Goal: Task Accomplishment & Management: Complete application form

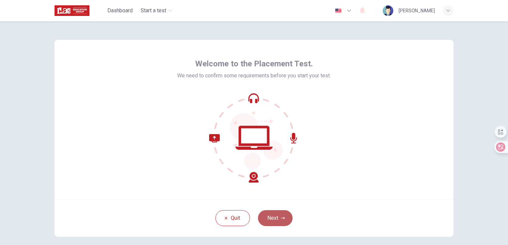
click at [267, 219] on button "Next" at bounding box center [275, 218] width 35 height 16
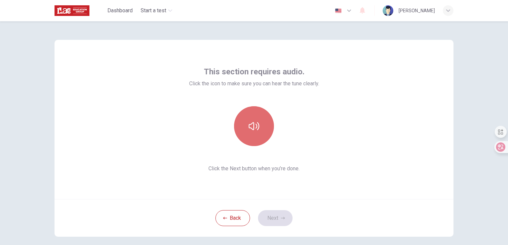
click at [251, 127] on icon "button" at bounding box center [254, 126] width 11 height 11
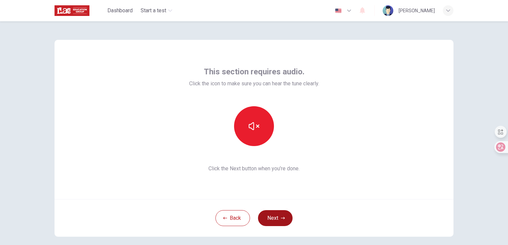
click at [267, 216] on button "Next" at bounding box center [275, 218] width 35 height 16
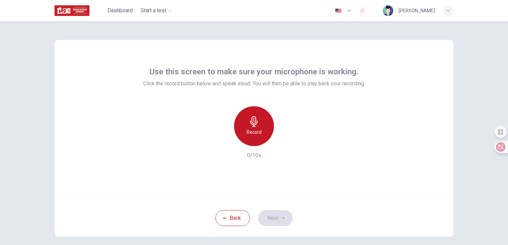
click at [254, 123] on icon "button" at bounding box center [254, 121] width 8 height 11
click at [254, 135] on h6 "Stop" at bounding box center [254, 132] width 10 height 8
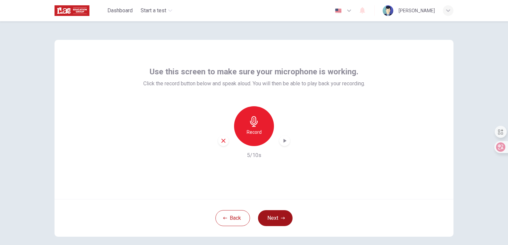
click at [272, 218] on button "Next" at bounding box center [275, 218] width 35 height 16
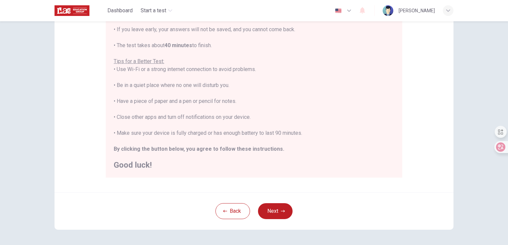
scroll to position [124, 0]
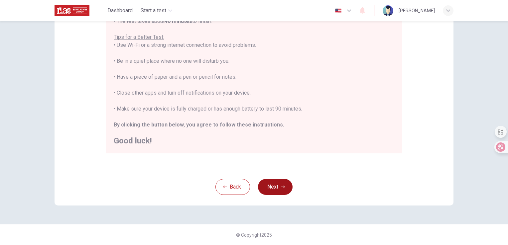
click at [275, 183] on button "Next" at bounding box center [275, 187] width 35 height 16
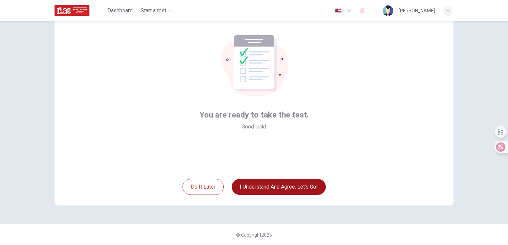
click at [257, 184] on button "I understand and agree. Let’s go!" at bounding box center [279, 187] width 94 height 16
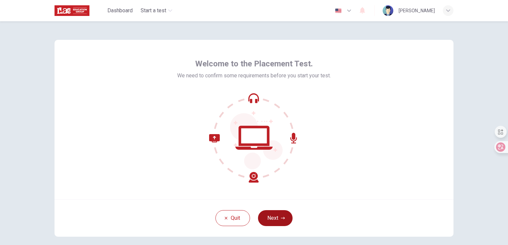
click at [276, 219] on button "Next" at bounding box center [275, 218] width 35 height 16
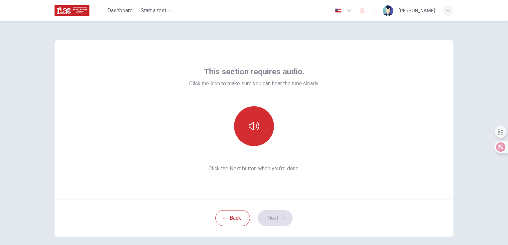
click at [257, 115] on button "button" at bounding box center [254, 126] width 40 height 40
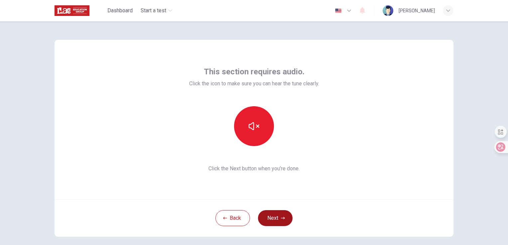
click at [266, 219] on button "Next" at bounding box center [275, 218] width 35 height 16
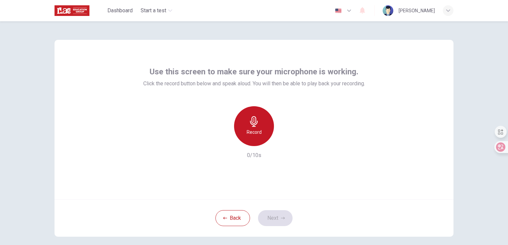
click at [255, 123] on icon "button" at bounding box center [254, 121] width 8 height 11
click at [252, 133] on h6 "Stop" at bounding box center [254, 132] width 10 height 8
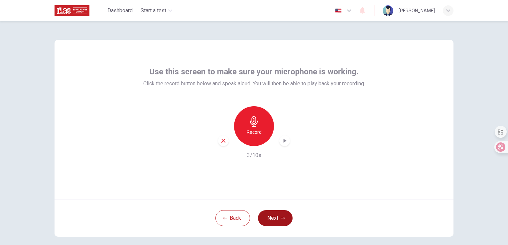
click at [281, 220] on icon "button" at bounding box center [283, 218] width 4 height 4
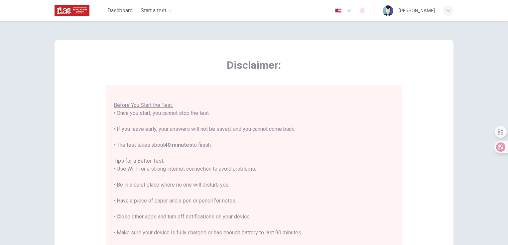
scroll to position [124, 0]
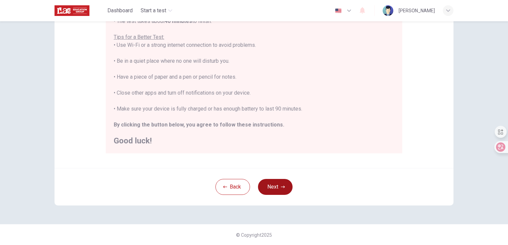
click at [266, 183] on button "Next" at bounding box center [275, 187] width 35 height 16
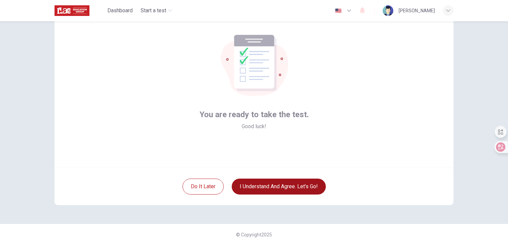
scroll to position [31, 0]
click at [267, 189] on button "I understand and agree. Let’s go!" at bounding box center [279, 187] width 94 height 16
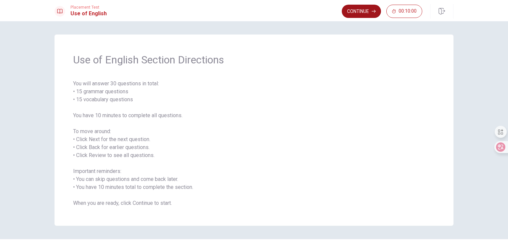
click at [352, 10] on button "Continue" at bounding box center [361, 11] width 39 height 13
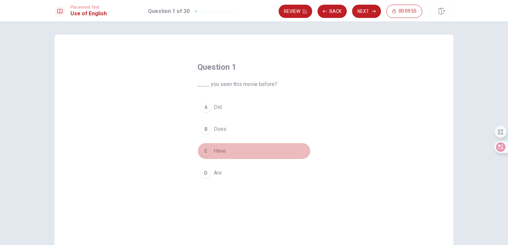
click at [215, 147] on button "C Have" at bounding box center [253, 151] width 113 height 17
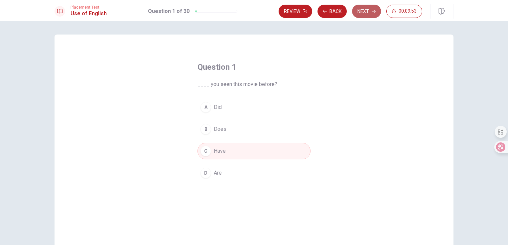
click at [362, 13] on button "Next" at bounding box center [366, 11] width 29 height 13
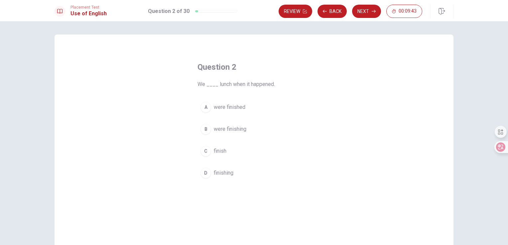
click at [218, 126] on span "were finishing" at bounding box center [230, 129] width 33 height 8
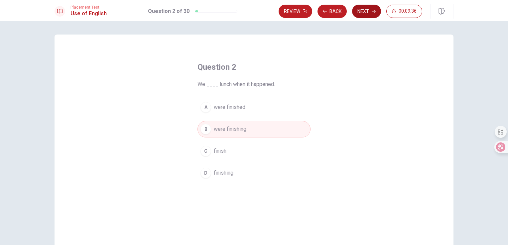
click at [366, 15] on button "Next" at bounding box center [366, 11] width 29 height 13
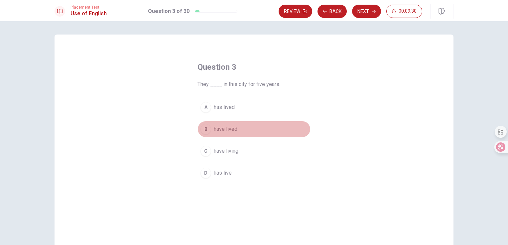
click at [221, 131] on span "have lived" at bounding box center [226, 129] width 24 height 8
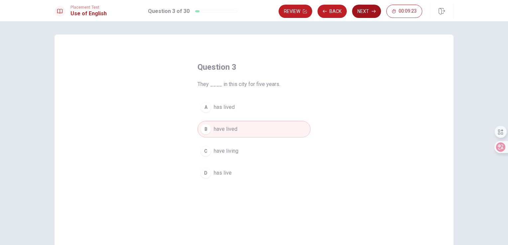
click at [362, 13] on button "Next" at bounding box center [366, 11] width 29 height 13
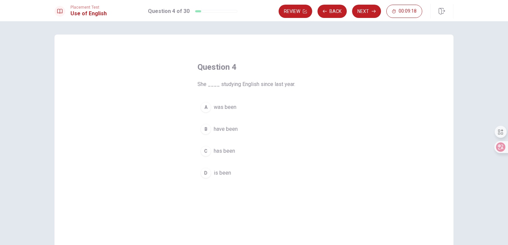
click at [216, 152] on span "has been" at bounding box center [224, 151] width 21 height 8
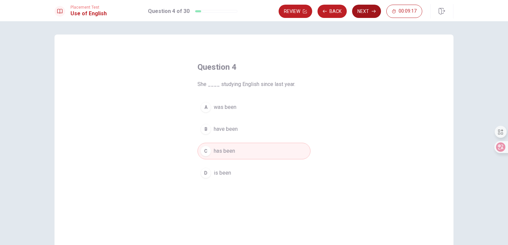
click at [362, 13] on button "Next" at bounding box center [366, 11] width 29 height 13
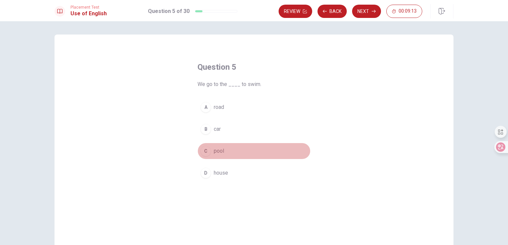
click at [214, 155] on span "pool" at bounding box center [219, 151] width 10 height 8
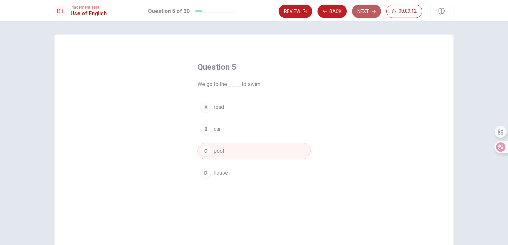
click at [363, 6] on button "Next" at bounding box center [366, 11] width 29 height 13
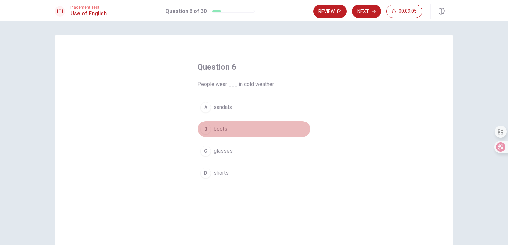
click at [217, 131] on span "boots" at bounding box center [221, 129] width 14 height 8
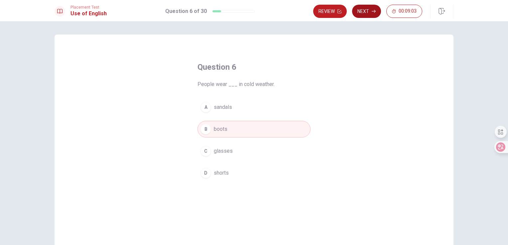
click at [369, 15] on button "Next" at bounding box center [366, 11] width 29 height 13
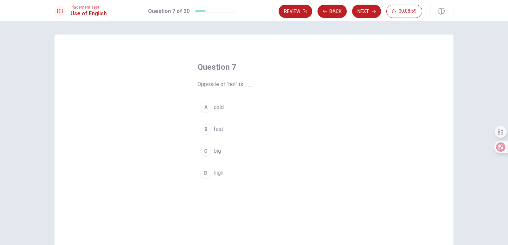
click at [216, 107] on span "cold" at bounding box center [219, 107] width 10 height 8
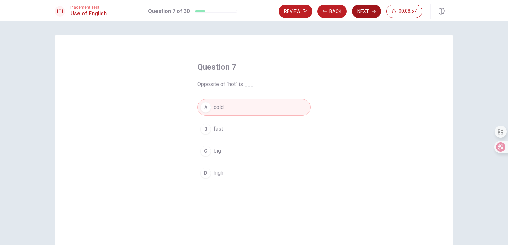
click at [357, 10] on button "Next" at bounding box center [366, 11] width 29 height 13
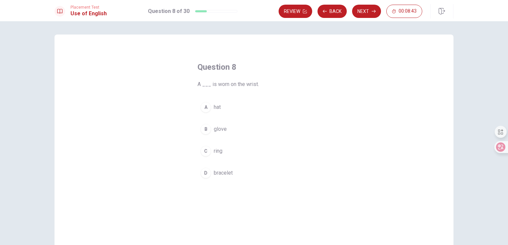
click at [218, 174] on span "bracelet" at bounding box center [223, 173] width 19 height 8
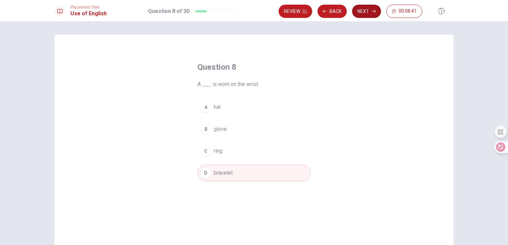
click at [363, 13] on button "Next" at bounding box center [366, 11] width 29 height 13
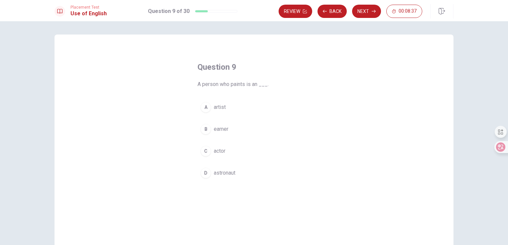
click at [219, 106] on span "artist" at bounding box center [220, 107] width 12 height 8
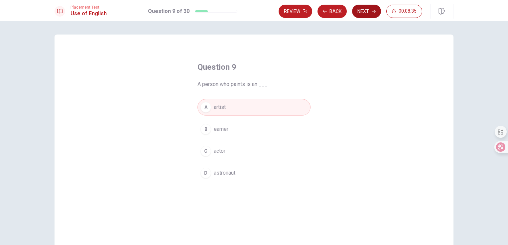
click at [363, 15] on button "Next" at bounding box center [366, 11] width 29 height 13
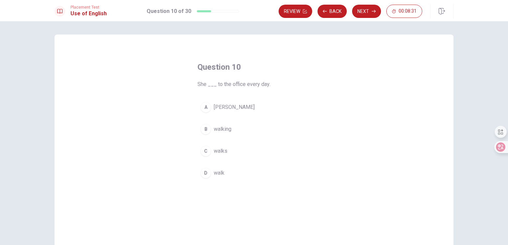
click at [217, 149] on span "walks" at bounding box center [221, 151] width 14 height 8
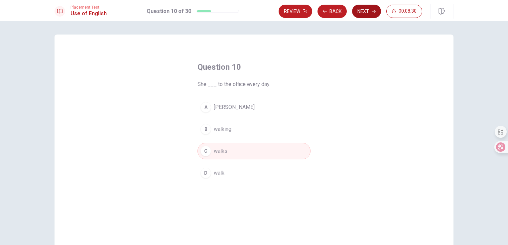
click at [359, 15] on button "Next" at bounding box center [366, 11] width 29 height 13
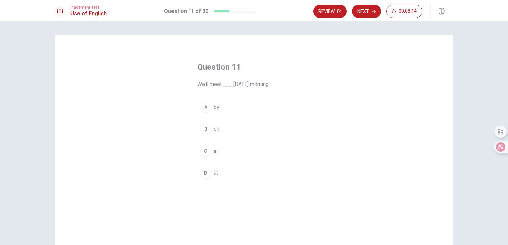
click at [210, 128] on button "B on" at bounding box center [253, 129] width 113 height 17
click at [367, 15] on button "Next" at bounding box center [366, 11] width 29 height 13
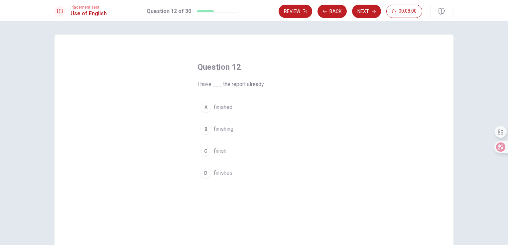
click at [225, 105] on span "finished" at bounding box center [223, 107] width 19 height 8
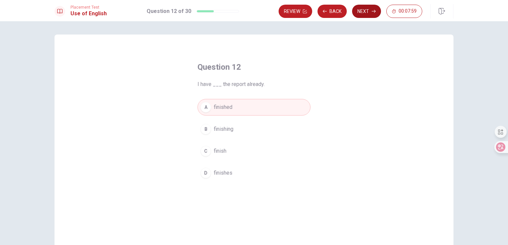
click at [362, 10] on button "Next" at bounding box center [366, 11] width 29 height 13
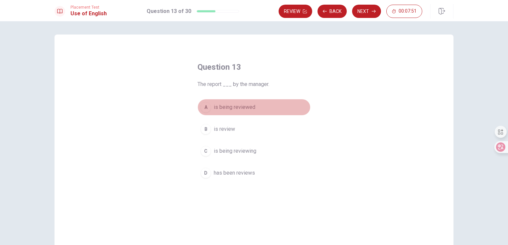
click at [232, 109] on span "is being reviewed" at bounding box center [235, 107] width 42 height 8
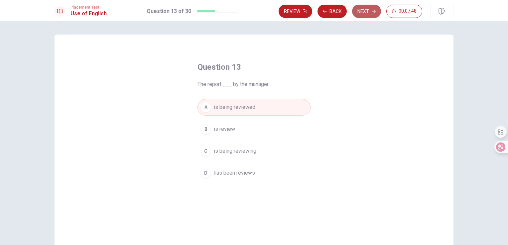
click at [367, 14] on button "Next" at bounding box center [366, 11] width 29 height 13
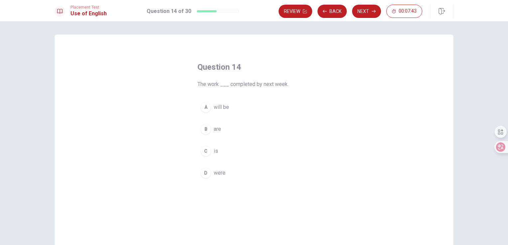
click at [220, 109] on span "will be" at bounding box center [221, 107] width 15 height 8
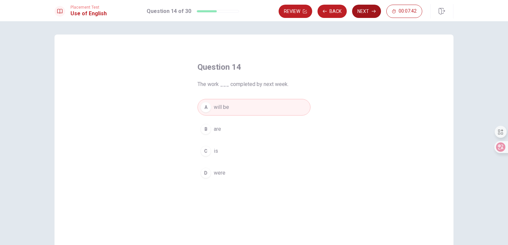
click at [357, 12] on button "Next" at bounding box center [366, 11] width 29 height 13
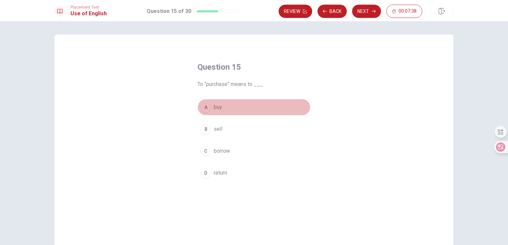
click at [218, 108] on span "buy" at bounding box center [218, 107] width 8 height 8
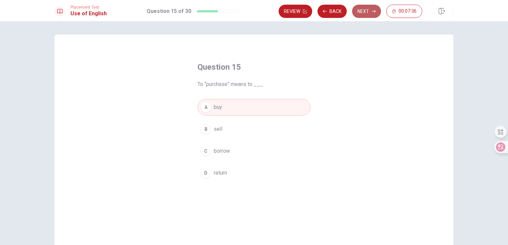
click at [362, 11] on button "Next" at bounding box center [366, 11] width 29 height 13
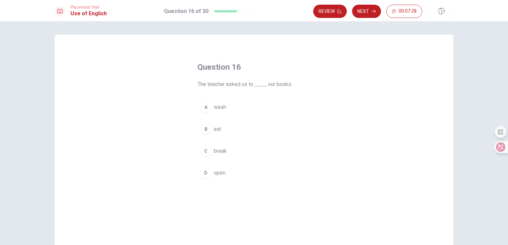
click at [217, 170] on span "open" at bounding box center [220, 173] width 12 height 8
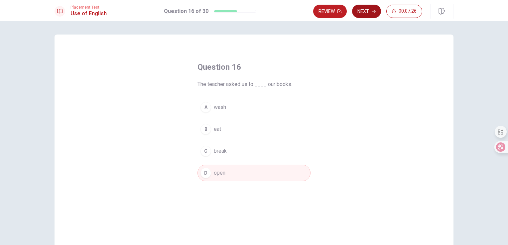
click at [361, 12] on button "Next" at bounding box center [366, 11] width 29 height 13
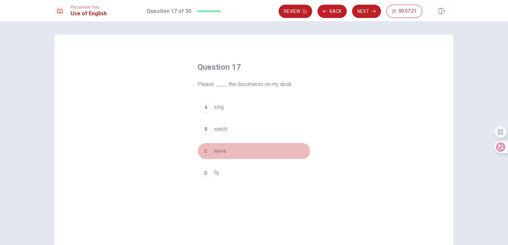
click at [214, 152] on span "leave" at bounding box center [220, 151] width 13 height 8
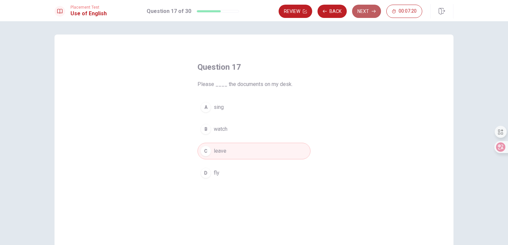
click at [376, 12] on button "Next" at bounding box center [366, 11] width 29 height 13
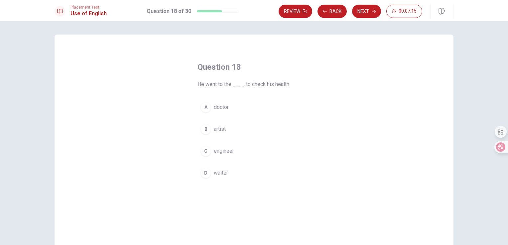
click at [222, 109] on span "doctor" at bounding box center [221, 107] width 15 height 8
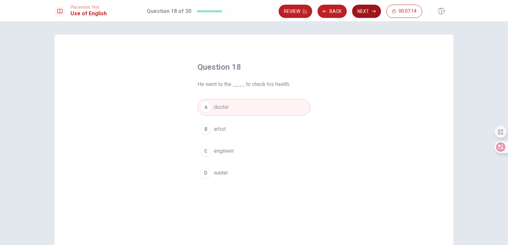
click at [371, 13] on button "Next" at bounding box center [366, 11] width 29 height 13
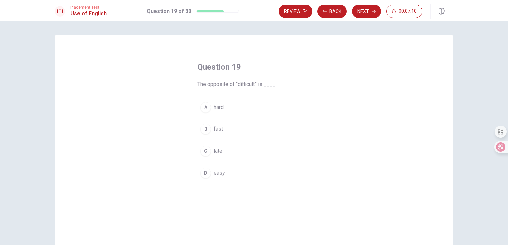
click at [214, 173] on span "easy" at bounding box center [219, 173] width 11 height 8
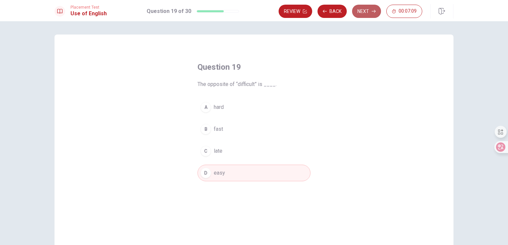
click at [370, 14] on button "Next" at bounding box center [366, 11] width 29 height 13
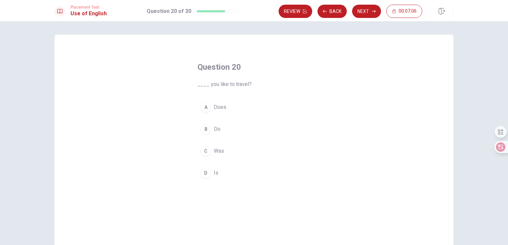
click at [210, 131] on button "B Do" at bounding box center [253, 129] width 113 height 17
click at [363, 11] on button "Next" at bounding box center [366, 11] width 29 height 13
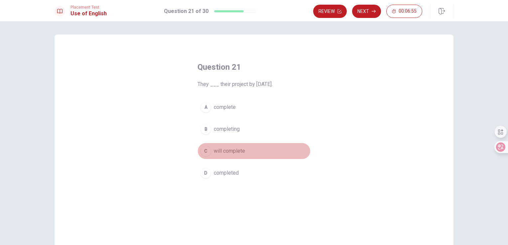
click at [219, 148] on span "will complete" at bounding box center [229, 151] width 31 height 8
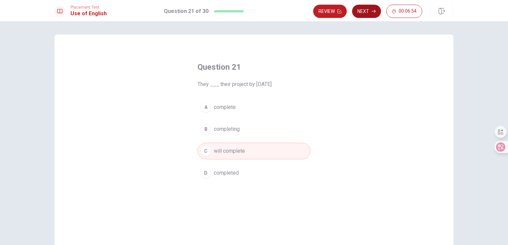
click at [363, 9] on button "Next" at bounding box center [366, 11] width 29 height 13
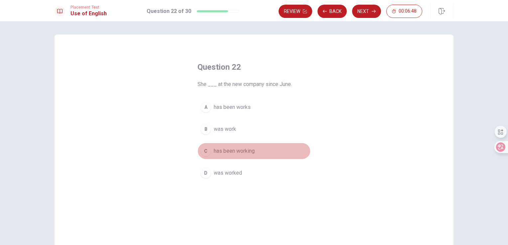
click at [224, 150] on span "has been working" at bounding box center [234, 151] width 41 height 8
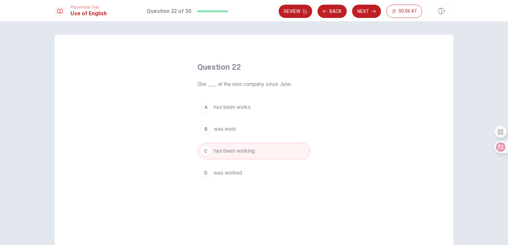
click at [366, 9] on button "Next" at bounding box center [366, 11] width 29 height 13
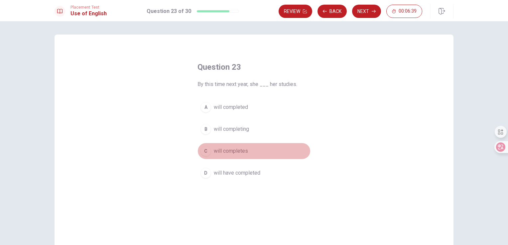
click at [231, 152] on span "will completes" at bounding box center [231, 151] width 34 height 8
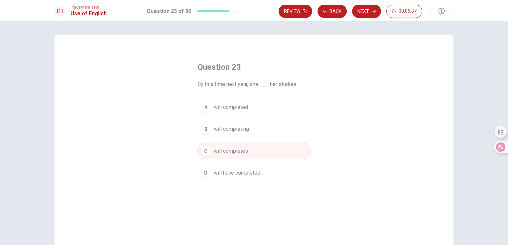
click at [221, 174] on span "will have completed" at bounding box center [237, 173] width 47 height 8
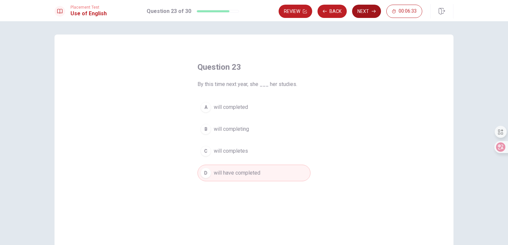
click at [360, 11] on button "Next" at bounding box center [366, 11] width 29 height 13
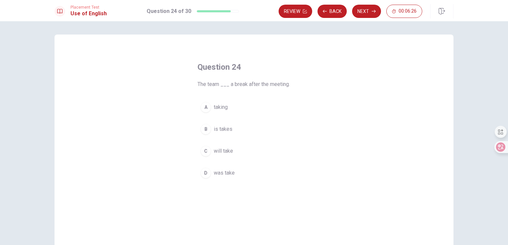
click at [217, 153] on span "will take" at bounding box center [223, 151] width 19 height 8
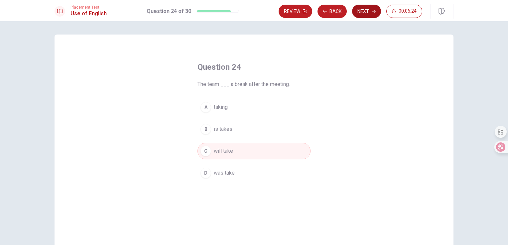
click at [362, 12] on button "Next" at bounding box center [366, 11] width 29 height 13
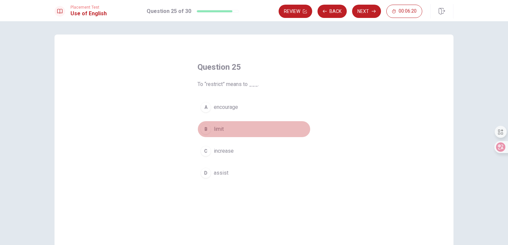
click at [219, 129] on span "limit" at bounding box center [219, 129] width 10 height 8
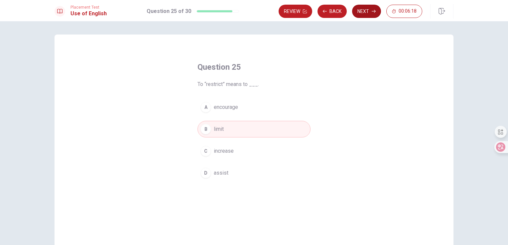
click at [356, 7] on button "Next" at bounding box center [366, 11] width 29 height 13
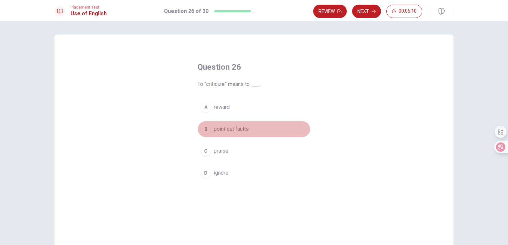
click at [219, 129] on span "point out faults" at bounding box center [231, 129] width 35 height 8
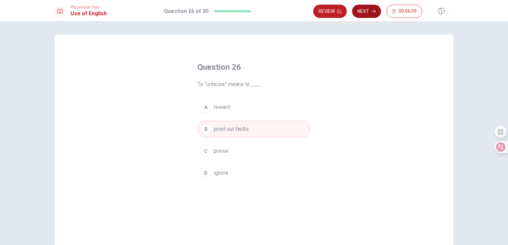
click at [364, 13] on button "Next" at bounding box center [366, 11] width 29 height 13
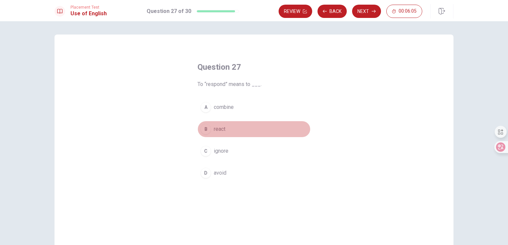
click at [217, 131] on span "react" at bounding box center [220, 129] width 12 height 8
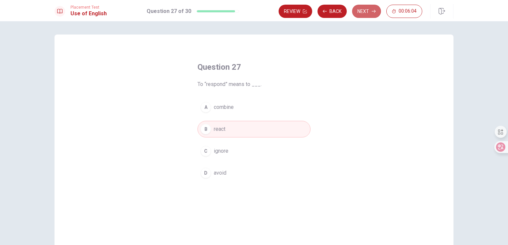
click at [366, 5] on button "Next" at bounding box center [366, 11] width 29 height 13
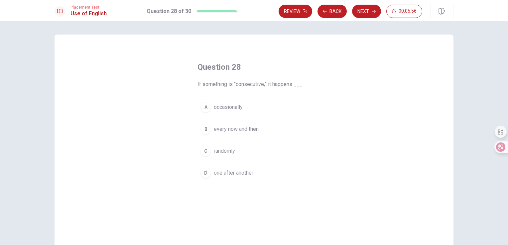
click at [226, 172] on span "one after another" at bounding box center [234, 173] width 40 height 8
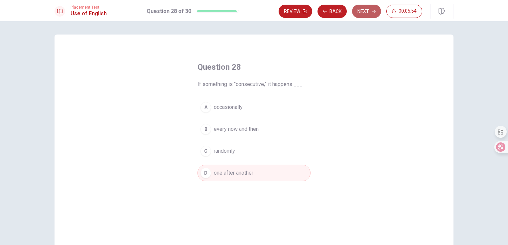
click at [363, 10] on button "Next" at bounding box center [366, 11] width 29 height 13
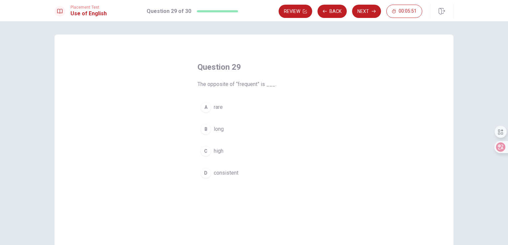
click at [220, 109] on span "rare" at bounding box center [218, 107] width 9 height 8
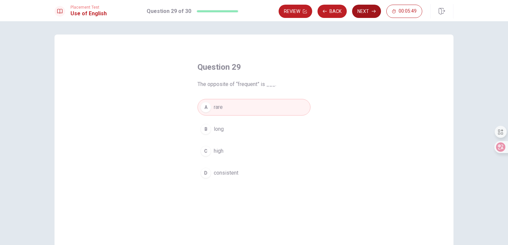
click at [361, 9] on button "Next" at bounding box center [366, 11] width 29 height 13
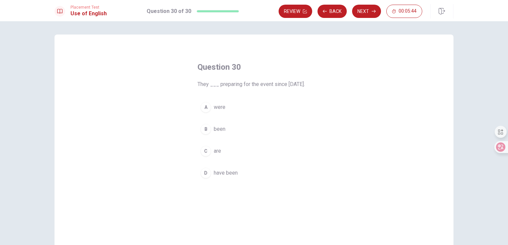
click at [220, 177] on span "have been" at bounding box center [226, 173] width 24 height 8
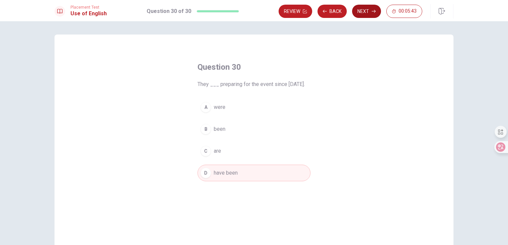
click at [363, 12] on button "Next" at bounding box center [366, 11] width 29 height 13
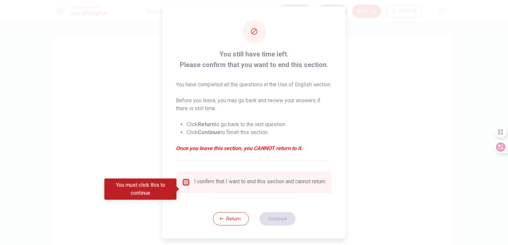
click at [185, 186] on input "You must click this to continue" at bounding box center [186, 182] width 8 height 8
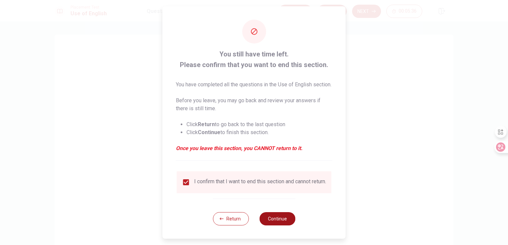
click at [274, 226] on button "Continue" at bounding box center [277, 218] width 36 height 13
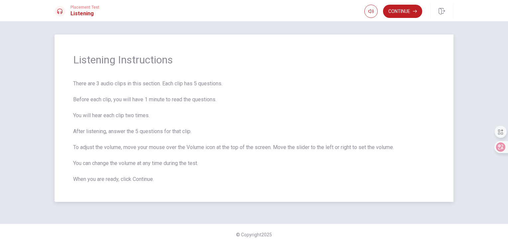
click at [405, 71] on div "Listening Instructions There are 3 audio clips in this section. Each clip has 5…" at bounding box center [254, 118] width 399 height 167
click at [396, 12] on button "Continue" at bounding box center [402, 11] width 39 height 13
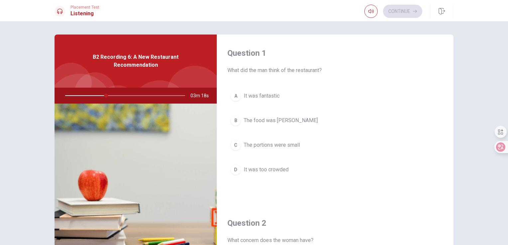
click at [271, 95] on span "It was fantastic" at bounding box center [262, 96] width 36 height 8
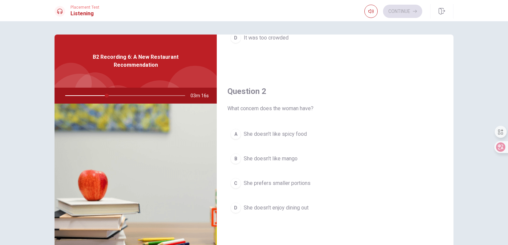
scroll to position [133, 0]
click at [280, 132] on span "She doesn’t like spicy food" at bounding box center [275, 133] width 63 height 8
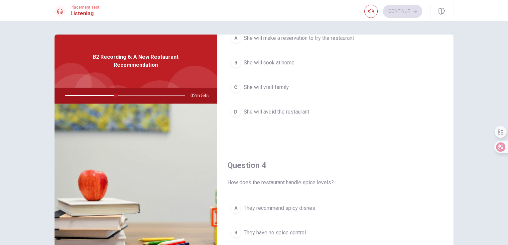
scroll to position [366, 0]
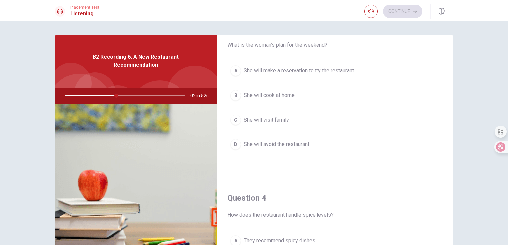
click at [322, 70] on span "She will make a reservation to try the restaurant" at bounding box center [299, 71] width 110 height 8
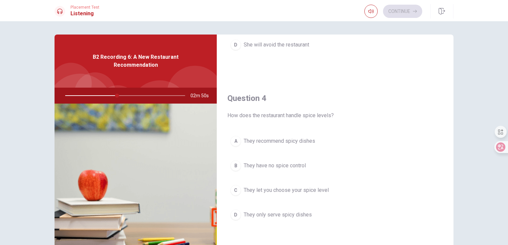
scroll to position [499, 0]
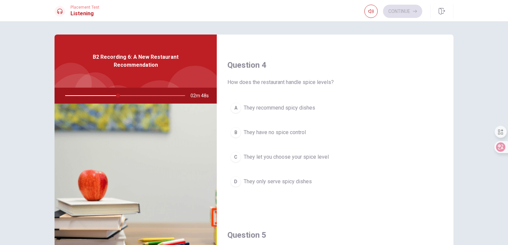
click at [283, 158] on span "They let you choose your spice level" at bounding box center [286, 157] width 85 height 8
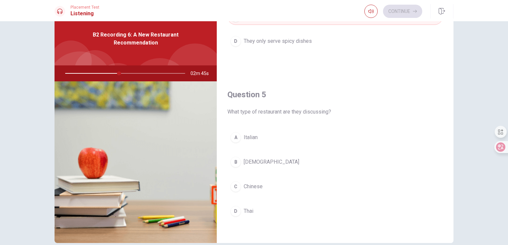
scroll to position [33, 0]
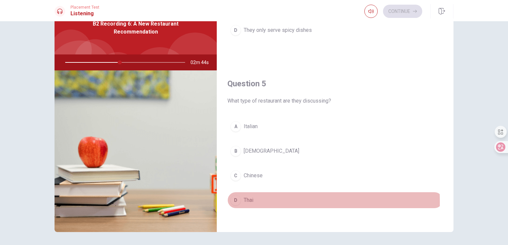
click at [238, 199] on div "D" at bounding box center [235, 200] width 11 height 11
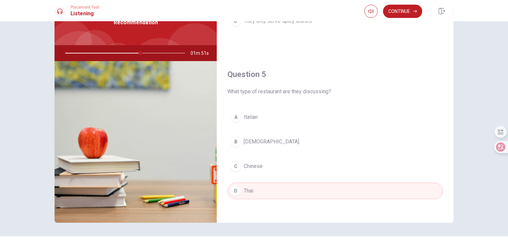
scroll to position [55, 0]
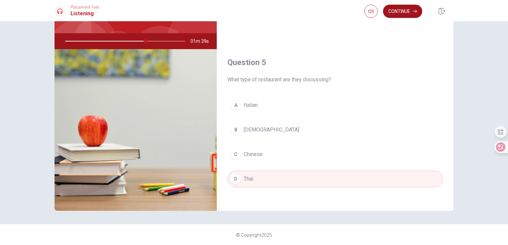
click at [396, 12] on button "Continue" at bounding box center [402, 11] width 39 height 13
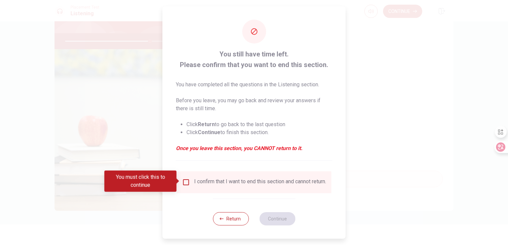
click at [185, 181] on input "You must click this to continue" at bounding box center [186, 182] width 8 height 8
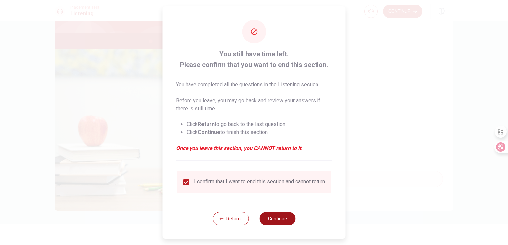
click at [288, 225] on button "Continue" at bounding box center [277, 218] width 36 height 13
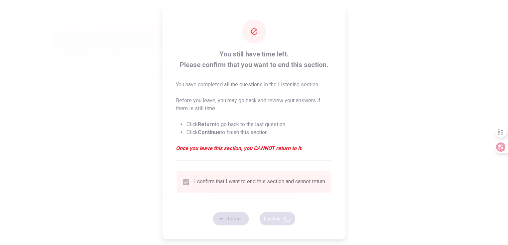
type input "72"
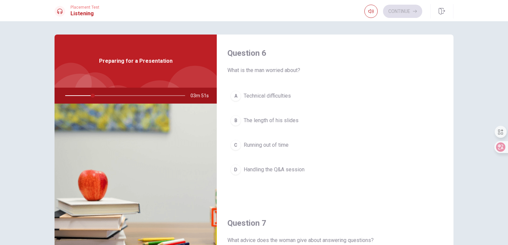
scroll to position [33, 0]
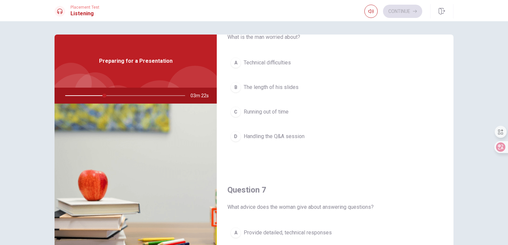
click at [263, 135] on span "Handling the Q&A session" at bounding box center [274, 137] width 61 height 8
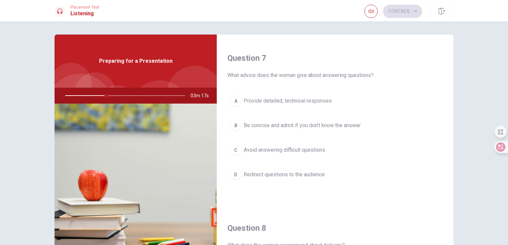
scroll to position [179, 0]
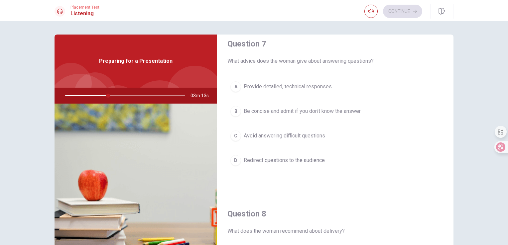
click at [260, 111] on span "Be concise and admit if you don’t know the answer" at bounding box center [302, 111] width 117 height 8
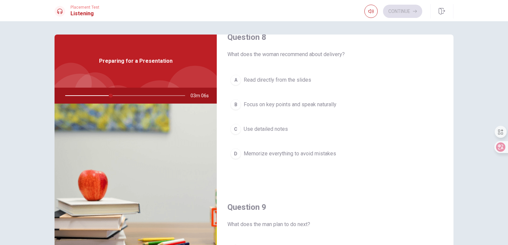
scroll to position [360, 0]
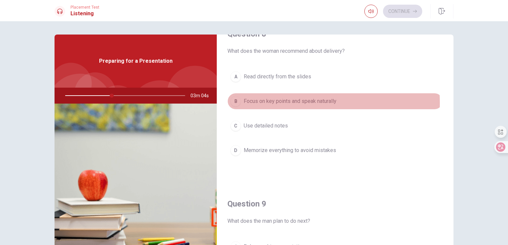
click at [280, 101] on span "Focus on key points and speak naturally" at bounding box center [290, 101] width 93 height 8
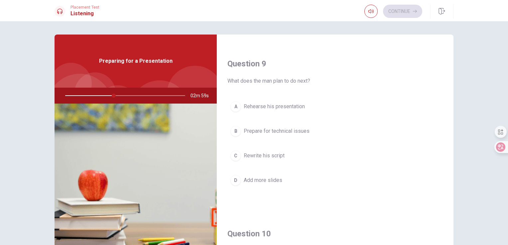
scroll to position [501, 0]
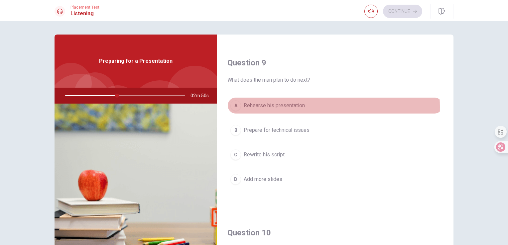
click at [282, 106] on span "Rehearse his presentation" at bounding box center [274, 106] width 61 height 8
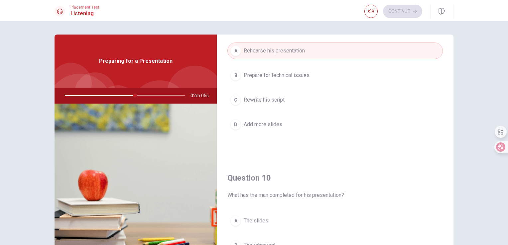
scroll to position [617, 0]
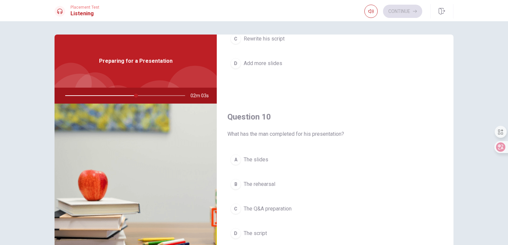
click at [257, 159] on span "The slides" at bounding box center [256, 160] width 25 height 8
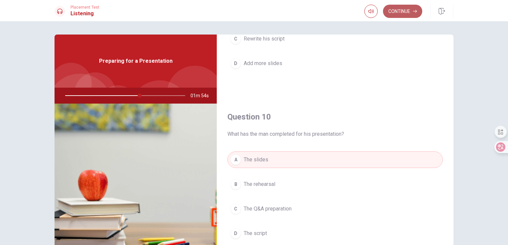
click at [399, 13] on button "Continue" at bounding box center [402, 11] width 39 height 13
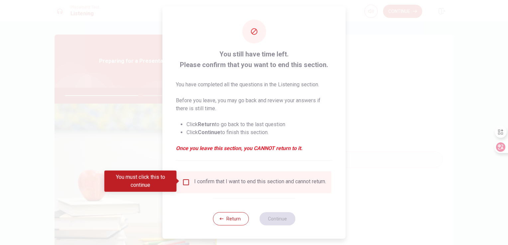
click at [184, 180] on input "You must click this to continue" at bounding box center [186, 182] width 8 height 8
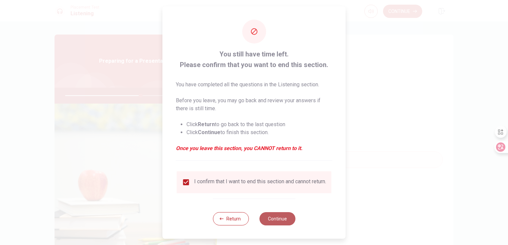
click at [281, 223] on button "Continue" at bounding box center [277, 218] width 36 height 13
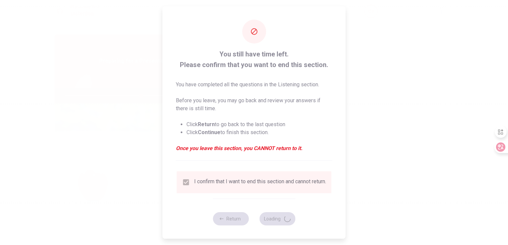
type input "64"
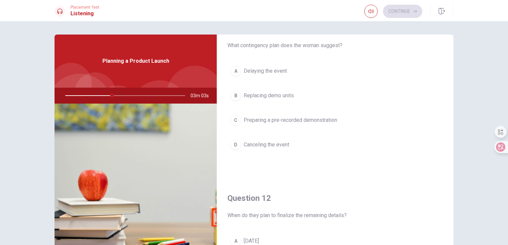
scroll to position [29, 0]
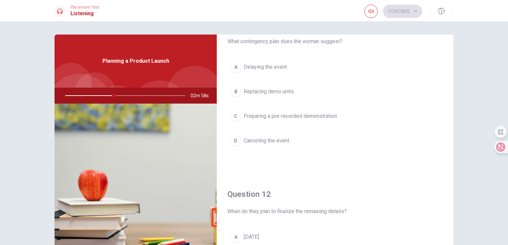
click at [283, 118] on span "Preparing a pre-recorded demonstration" at bounding box center [290, 116] width 93 height 8
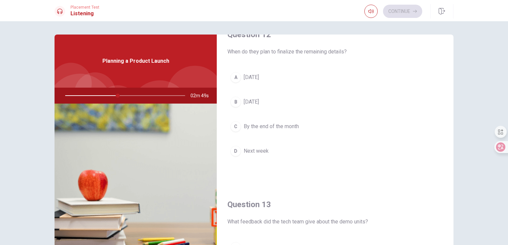
scroll to position [194, 0]
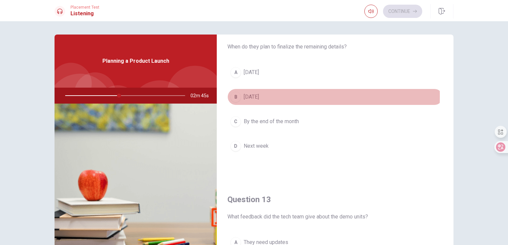
click at [237, 96] on div "B" at bounding box center [235, 97] width 11 height 11
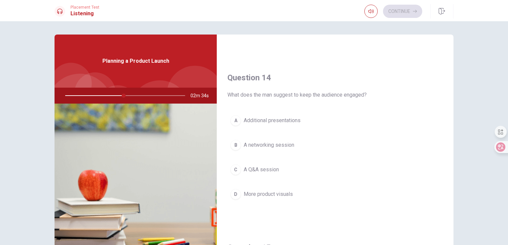
scroll to position [491, 0]
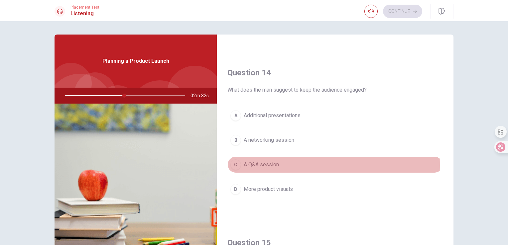
click at [262, 163] on span "A Q&A session" at bounding box center [261, 165] width 35 height 8
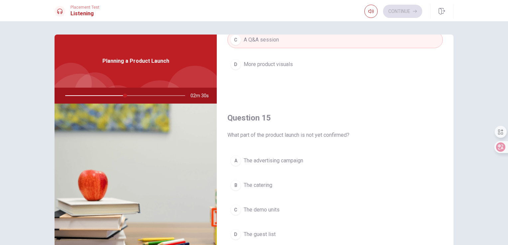
scroll to position [617, 0]
click at [257, 230] on span "The guest list" at bounding box center [260, 234] width 32 height 8
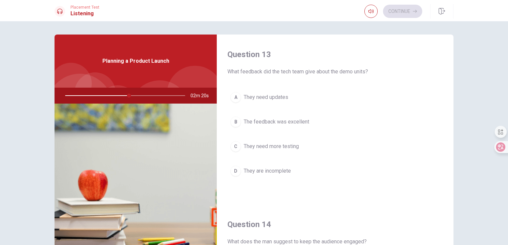
scroll to position [337, 0]
click at [253, 124] on span "The feedback was excellent" at bounding box center [276, 124] width 65 height 8
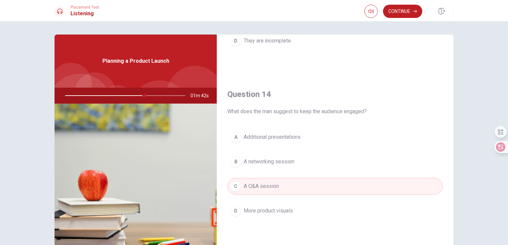
scroll to position [499, 0]
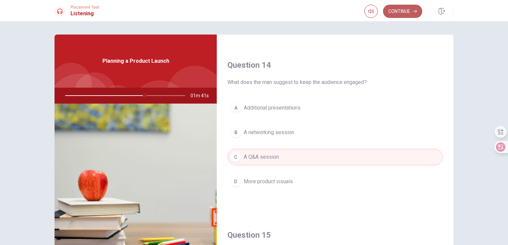
click at [394, 10] on button "Continue" at bounding box center [402, 11] width 39 height 13
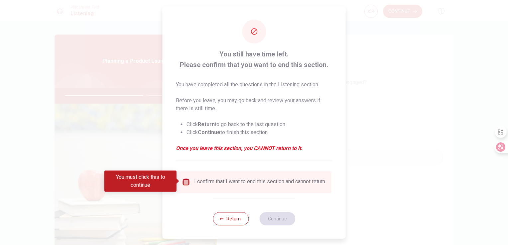
click at [187, 181] on input "You must click this to continue" at bounding box center [186, 182] width 8 height 8
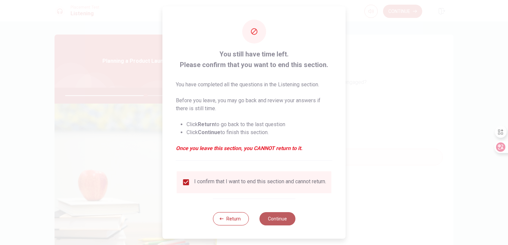
click at [280, 224] on button "Continue" at bounding box center [277, 218] width 36 height 13
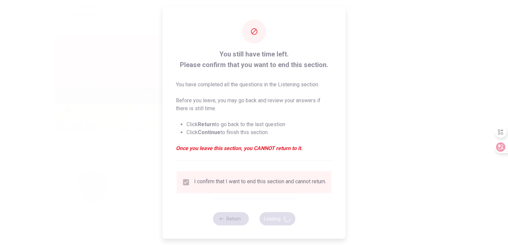
type input "68"
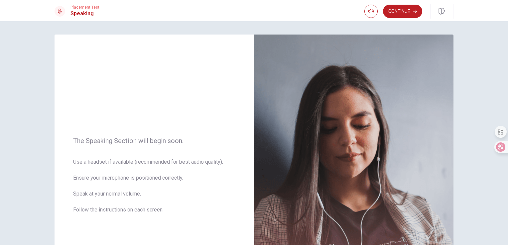
click at [391, 11] on button "Continue" at bounding box center [402, 11] width 39 height 13
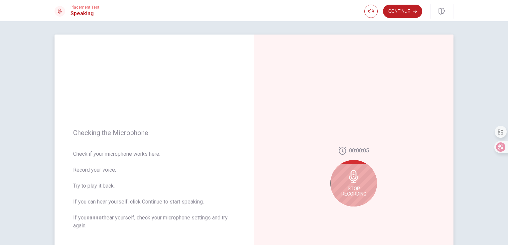
click at [359, 183] on div "Stop Recording" at bounding box center [353, 183] width 47 height 47
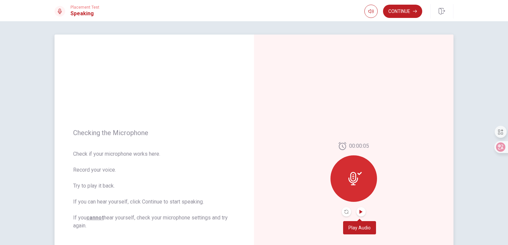
click at [359, 213] on icon "Play Audio" at bounding box center [361, 212] width 4 height 4
click at [355, 182] on icon at bounding box center [354, 178] width 13 height 13
click at [356, 179] on icon at bounding box center [354, 178] width 13 height 13
click at [346, 182] on div at bounding box center [353, 179] width 47 height 47
click at [361, 212] on button "Play Audio" at bounding box center [360, 211] width 9 height 9
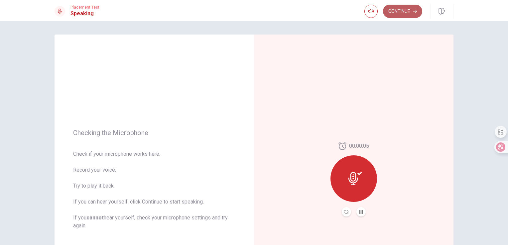
click at [398, 15] on button "Continue" at bounding box center [402, 11] width 39 height 13
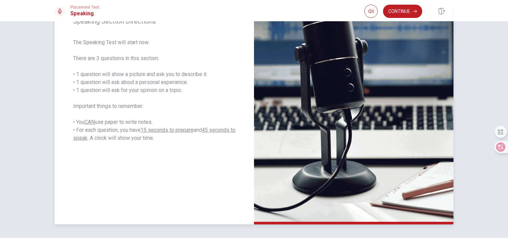
scroll to position [113, 0]
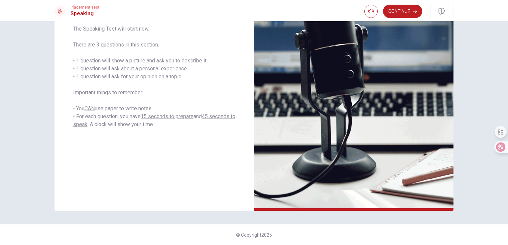
click at [404, 16] on button "Continue" at bounding box center [402, 11] width 39 height 13
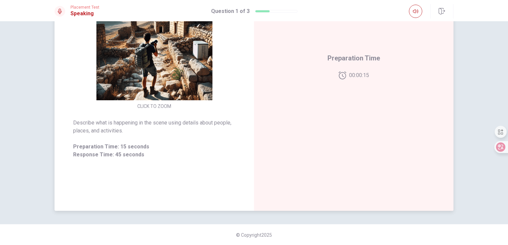
click at [173, 81] on img at bounding box center [154, 42] width 128 height 116
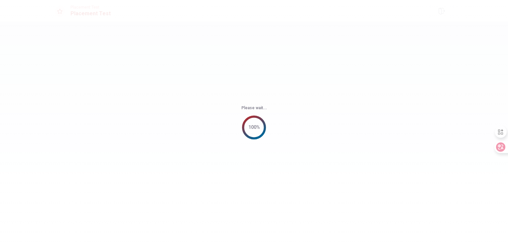
scroll to position [0, 0]
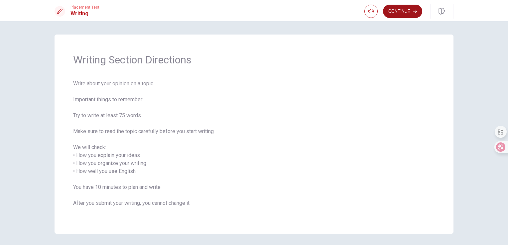
click at [407, 14] on button "Continue" at bounding box center [402, 11] width 39 height 13
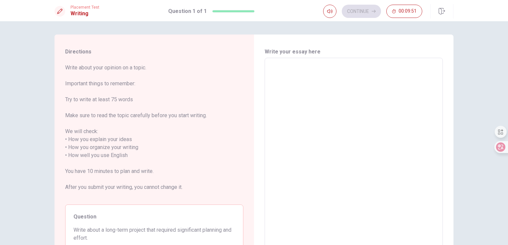
click at [305, 77] on textarea at bounding box center [353, 155] width 169 height 184
click at [297, 87] on textarea at bounding box center [353, 155] width 169 height 184
type textarea "i"
type textarea "x"
type textarea "in"
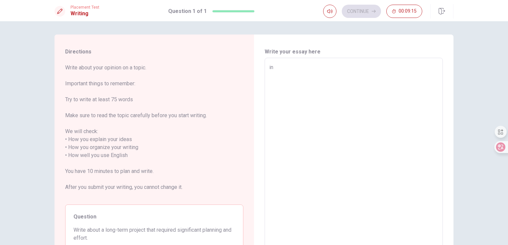
click at [270, 65] on textarea "in" at bounding box center [353, 155] width 169 height 184
type textarea "x"
type textarea "n"
type textarea "x"
type textarea "In"
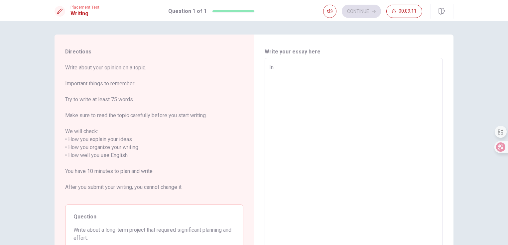
click at [409, 105] on textarea "In" at bounding box center [353, 155] width 169 height 184
type textarea "x"
type textarea "In"
type textarea "x"
type textarea "In m"
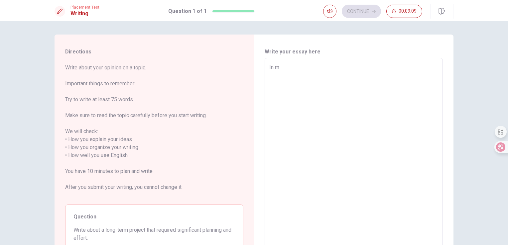
type textarea "x"
type textarea "In m'y"
type textarea "x"
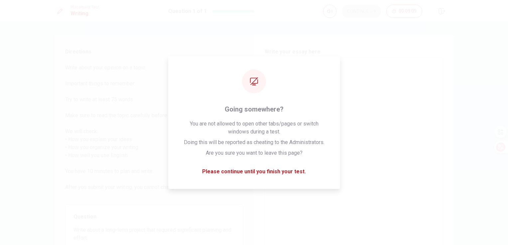
type textarea "In 没有"
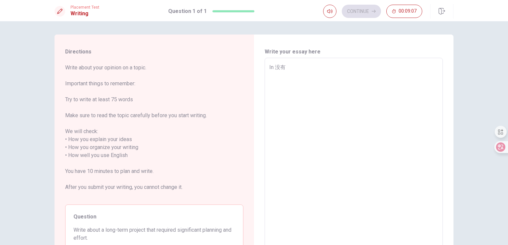
type textarea "x"
type textarea "In 没"
type textarea "x"
type textarea "In"
type textarea "x"
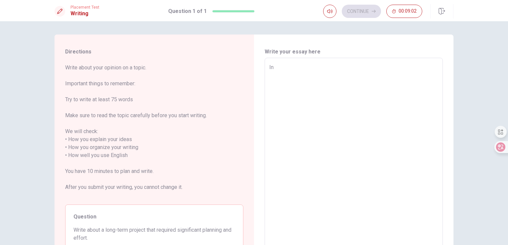
type textarea "In m"
type textarea "x"
type textarea "In m'y"
type textarea "x"
type textarea "In 没有"
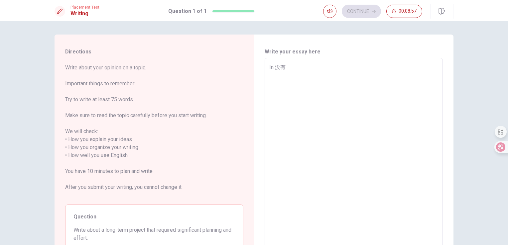
type textarea "x"
type textarea "In 没"
type textarea "x"
type textarea "In"
type textarea "x"
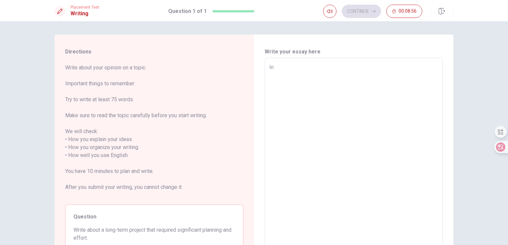
type textarea "In m"
type textarea "x"
type textarea "In my"
type textarea "x"
type textarea "In my"
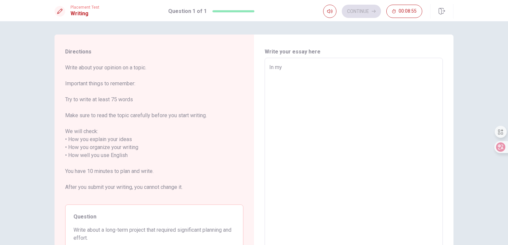
type textarea "x"
type textarea "In my o"
type textarea "x"
type textarea "In my op"
type textarea "x"
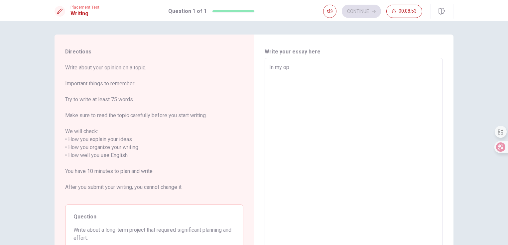
type textarea "In my opi"
type textarea "x"
type textarea "In my opim"
type textarea "x"
type textarea "In my opi"
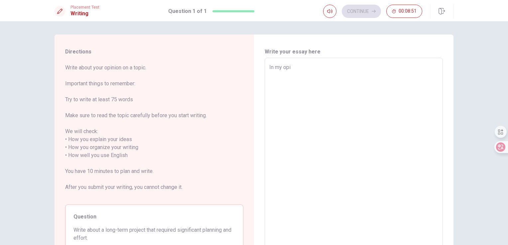
type textarea "x"
type textarea "In my opin"
type textarea "x"
type textarea "In my opini"
type textarea "x"
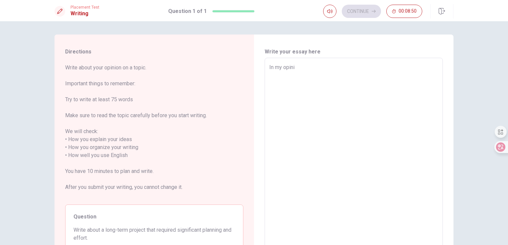
type textarea "In my opinio"
type textarea "x"
type textarea "In my opiniom"
type textarea "x"
type textarea "In my opinio"
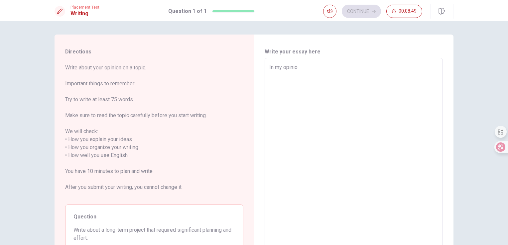
type textarea "x"
type textarea "In my opinion"
type textarea "x"
type textarea "In my opinion,"
type textarea "x"
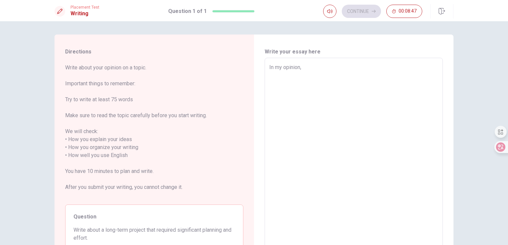
type textarea "In my opinion,"
type textarea "x"
type textarea "In my opinion, t"
type textarea "x"
type textarea "In my opinion, to"
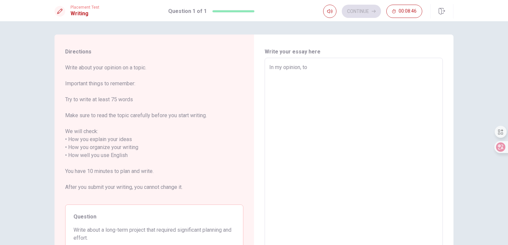
type textarea "x"
type textarea "In my opinion, to"
type textarea "x"
type textarea "In my opinion, to r"
type textarea "x"
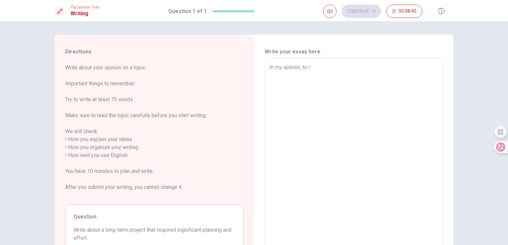
type textarea "In my opinion, to ra"
type textarea "x"
type textarea "In my opinion, to rai"
type textarea "x"
type textarea "In my opinion, to rais"
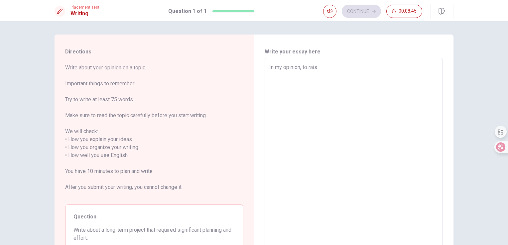
type textarea "x"
type textarea "In my opinion, to raise"
type textarea "x"
type textarea "In my opinion, to raise"
type textarea "x"
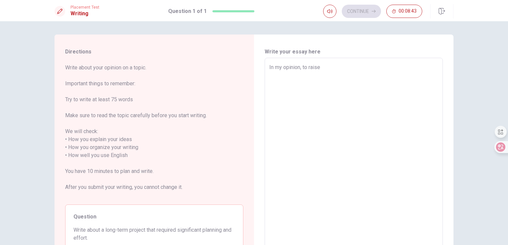
type textarea "In my opinion, to raise u"
type textarea "x"
type textarea "In my opinion, to raise up"
type textarea "x"
type textarea "In my opinion, to raise up"
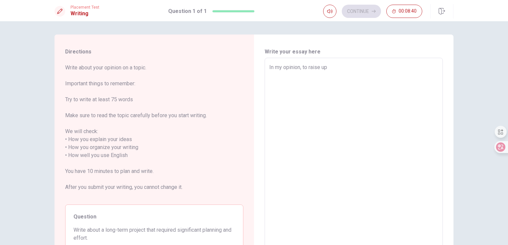
type textarea "x"
type textarea "In my opinion, to raise up k"
type textarea "x"
type textarea "In my opinion, to raise up ki"
type textarea "x"
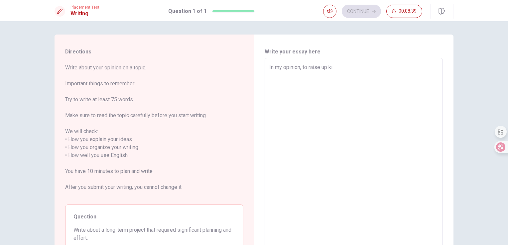
type textarea "In my opinion, to raise up kid"
type textarea "x"
type textarea "In my opinion, to raise up kids"
type textarea "x"
type textarea "In my opinion, to raise up kids"
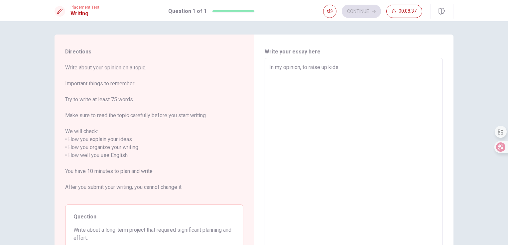
type textarea "x"
type textarea "In my opinion, to raise up kids i"
type textarea "x"
type textarea "In my opinion, to raise up kids is"
type textarea "x"
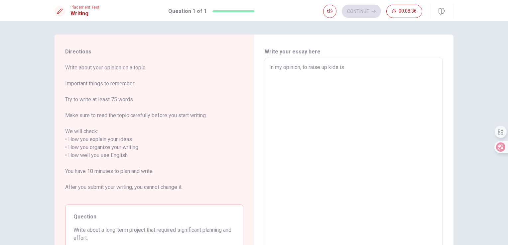
type textarea "In my opinion, to raise up kids is"
type textarea "x"
type textarea "In my opinion, to raise up kids is r"
type textarea "x"
type textarea "In my opinion, to raise up kids is re"
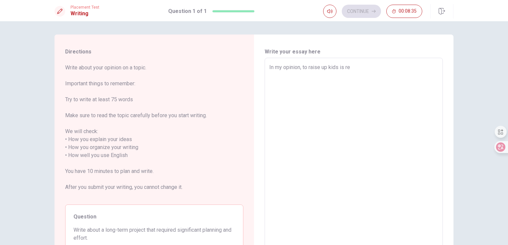
type textarea "x"
type textarea "In my opinion, to raise up kids is rea"
type textarea "x"
type textarea "In my opinion, to raise up kids is [PERSON_NAME];"
type textarea "x"
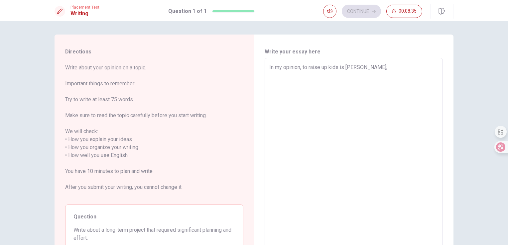
type textarea "In my opinion, to raise up kids is [PERSON_NAME];;"
type textarea "x"
type textarea "In my opinion, to raise up kids is [PERSON_NAME];;y"
type textarea "x"
type textarea "In my opinion, to raise up kids is [PERSON_NAME];;y"
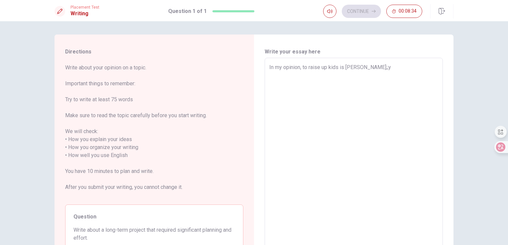
type textarea "x"
type textarea "In my opinion, to raise up kids is [PERSON_NAME];;y a"
type textarea "x"
type textarea "In my opinion, to raise up kids is [PERSON_NAME];;y a"
type textarea "x"
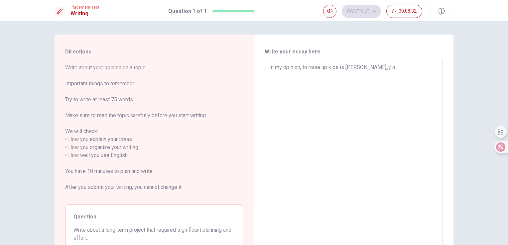
type textarea "In my opinion, to raise up kids is [PERSON_NAME];;y a ;"
type textarea "x"
type textarea "In my opinion, to raise up kids is [PERSON_NAME];;y a"
type textarea "x"
type textarea "In my opinion, to raise up kids is [PERSON_NAME];;y a"
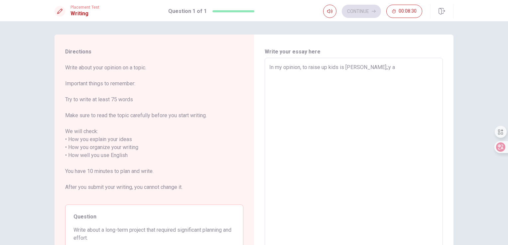
type textarea "x"
type textarea "In my opinion, to raise up kids is [PERSON_NAME];;y"
type textarea "x"
type textarea "In my opinion, to raise up kids is [PERSON_NAME];;y"
type textarea "x"
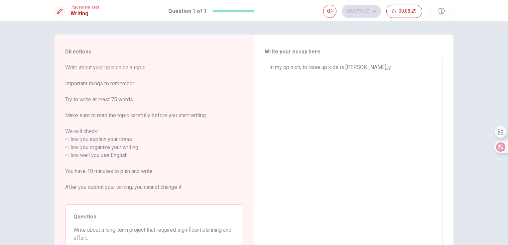
type textarea "In my opinion, to raise up kids is [PERSON_NAME];;"
type textarea "x"
type textarea "In my opinion, to raise up kids is [PERSON_NAME];"
type textarea "x"
type textarea "In my opinion, to raise up kids is rea"
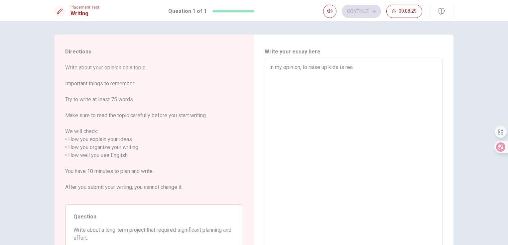
type textarea "x"
type textarea "In my opinion, to raise up kids is real"
type textarea "x"
type textarea "In my opinion, to raise up kids is reall"
type textarea "x"
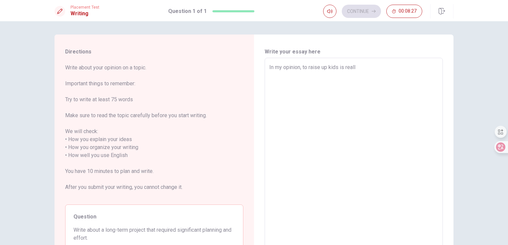
type textarea "In my opinion, to raise up kids is really"
type textarea "x"
type textarea "In my opinion, to raise up kids is really"
type textarea "x"
type textarea "In my opinion, to raise up kids is really a"
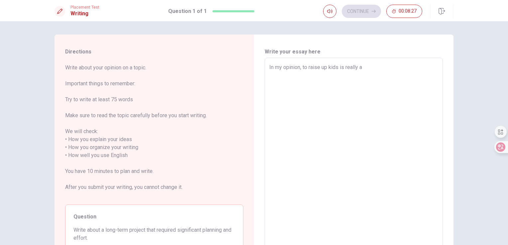
type textarea "x"
type textarea "In my opinion, to raise up kids is really a"
type textarea "x"
type textarea "In my opinion, to raise up kids is really a l"
type textarea "x"
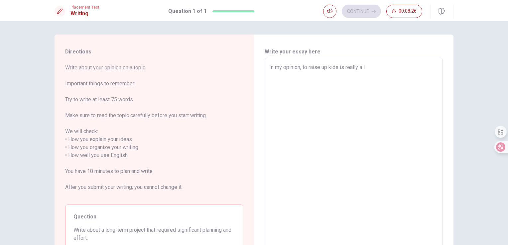
type textarea "In my opinion, to raise up kids is really a lo"
type textarea "x"
type textarea "In my opinion, to raise up kids is really a lon"
type textarea "x"
type textarea "In my opinion, to raise up kids is really a long"
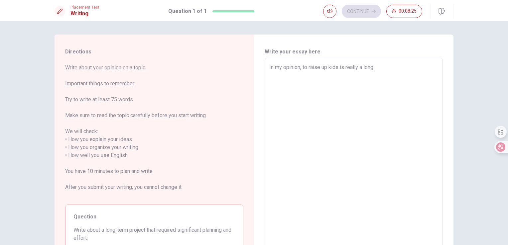
type textarea "x"
type textarea "In my opinion, to raise up kids is really a long-"
type textarea "x"
type textarea "In my opinion, to raise up kids is really a long-t"
type textarea "x"
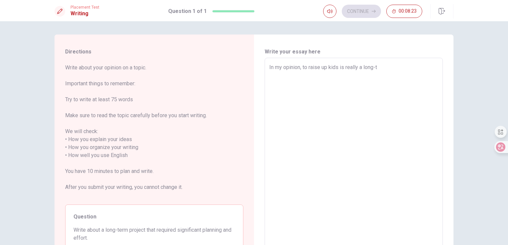
type textarea "In my opinion, to raise up kids is really a long-te"
type textarea "x"
type textarea "In my opinion, to raise up kids is really a long-ter"
type textarea "x"
type textarea "In my opinion, to raise up kids is really a long-term"
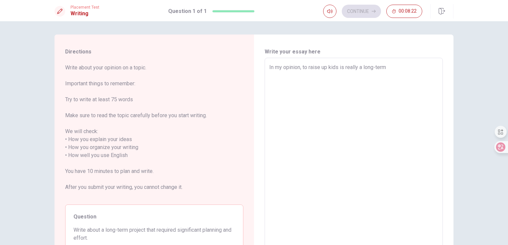
type textarea "x"
type textarea "In my opinion, to raise up kids is really a long-term"
type textarea "x"
type textarea "In my opinion, to raise up kids is really a long-term p"
type textarea "x"
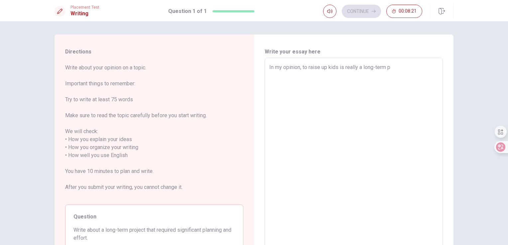
type textarea "In my opinion, to raise up kids is really a long-term pr"
type textarea "x"
type textarea "In my opinion, to raise up kids is really a long-term pro"
type textarea "x"
type textarea "In my opinion, to raise up kids is really a long-term proj"
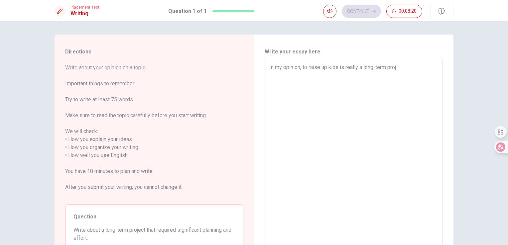
type textarea "x"
type textarea "In my opinion, to raise up kids is really a long-term proje"
type textarea "x"
type textarea "In my opinion, to raise up kids is really a long-term projec"
type textarea "x"
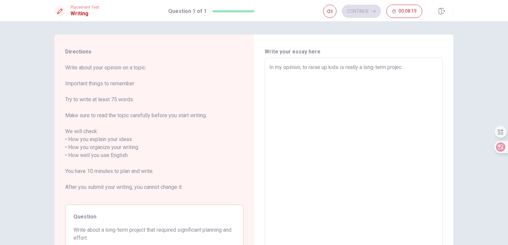
type textarea "In my opinion, to raise up kids is really a long-term project"
type textarea "x"
type textarea "In my opinion, to raise up kids is really a long-term project"
type textarea "x"
type textarea "In my opinion, to raise up kids is really a long-term project a"
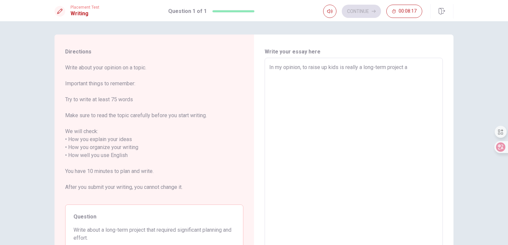
type textarea "x"
type textarea "In my opinion, to raise up kids is really a long-term project an"
type textarea "x"
type textarea "In my opinion, to raise up kids is really a long-term project and"
type textarea "x"
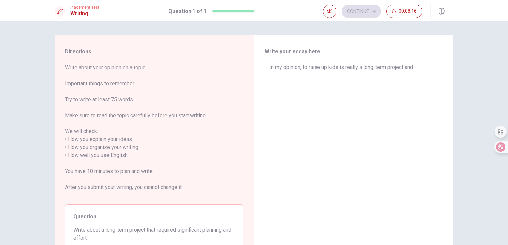
type textarea "In my opinion, to raise up kids is really a long-term project and"
type textarea "x"
type textarea "In my opinion, to raise up kids is really a long-term project and"
type textarea "x"
type textarea "In my opinion, to raise up kids is really a long-term project an"
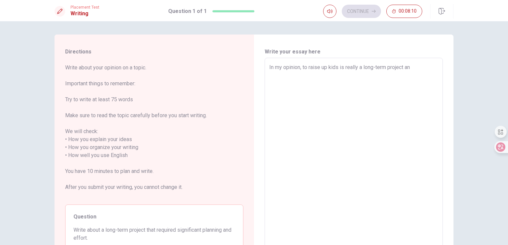
type textarea "x"
type textarea "In my opinion, to raise up kids is really a long-term project a"
click at [302, 77] on textarea "In my opinion, to raise up kids is really a long-term project which reqires wel…" at bounding box center [353, 155] width 169 height 184
click at [333, 76] on textarea "In my opinion, to raise up kids is really a long-term project which reqires wel…" at bounding box center [353, 155] width 169 height 184
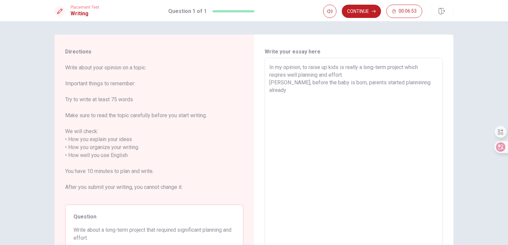
click at [283, 83] on textarea "In my opinion, to raise up kids is really a long-term project which reqires wel…" at bounding box center [353, 155] width 169 height 184
click at [332, 82] on textarea "In my opinion, to raise up kids is really a long-term project which reqires wel…" at bounding box center [353, 155] width 169 height 184
click at [371, 83] on textarea "In my opinion, to raise up kids is really a long-term project which reqires wel…" at bounding box center [353, 155] width 169 height 184
click at [355, 92] on textarea "In my opinion, to raise up kids is really a long-term project which reqires wel…" at bounding box center [353, 155] width 169 height 184
click at [287, 88] on textarea "In my opinion, to raise up kids is really a long-term project which reqires wel…" at bounding box center [353, 155] width 169 height 184
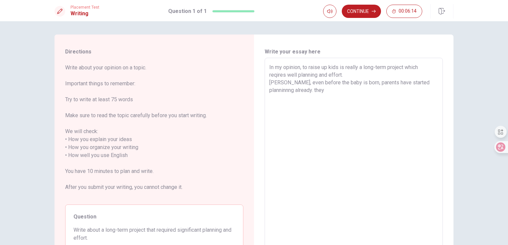
click at [288, 89] on textarea "In my opinion, to raise up kids is really a long-term project which reqires wel…" at bounding box center [353, 155] width 169 height 184
click at [334, 89] on textarea "In my opinion, to raise up kids is really a long-term project which reqires wel…" at bounding box center [353, 155] width 169 height 184
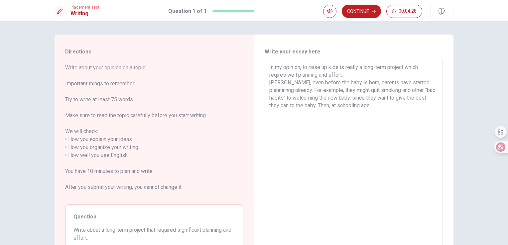
click at [309, 106] on textarea "In my opinion, to raise up kids is really a long-term project which reqires wel…" at bounding box center [353, 155] width 169 height 184
click at [344, 107] on textarea "In my opinion, to raise up kids is really a long-term project which reqires wel…" at bounding box center [353, 155] width 169 height 184
click at [410, 103] on textarea "In my opinion, to raise up kids is really a long-term project which reqires wel…" at bounding box center [353, 155] width 169 height 184
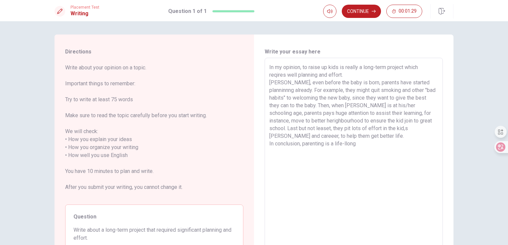
click at [345, 141] on textarea "In my opinion, to raise up kids is really a long-term project which reqires wel…" at bounding box center [353, 155] width 169 height 184
click at [375, 145] on textarea "In my opinion, to raise up kids is really a long-term project which reqires wel…" at bounding box center [353, 155] width 169 height 184
drag, startPoint x: 301, startPoint y: 146, endPoint x: 316, endPoint y: 146, distance: 14.6
click at [316, 146] on textarea "In my opinion, to raise up kids is really a long-term project which reqires wel…" at bounding box center [353, 155] width 169 height 184
click at [395, 147] on textarea "In my opinion, to raise up kids is really a long-term project which reqires wel…" at bounding box center [353, 155] width 169 height 184
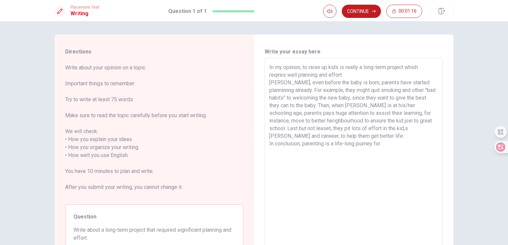
click at [395, 147] on textarea "In my opinion, to raise up kids is really a long-term project which reqires wel…" at bounding box center [353, 155] width 169 height 184
click at [390, 148] on textarea "In my opinion, to raise up kids is really a long-term project which reqires wel…" at bounding box center [353, 155] width 169 height 184
click at [384, 143] on textarea "In my opinion, to raise up kids is really a long-term project which reqires wel…" at bounding box center [353, 155] width 169 height 184
drag, startPoint x: 382, startPoint y: 143, endPoint x: 399, endPoint y: 140, distance: 17.1
click at [399, 140] on textarea "In my opinion, to raise up kids is really a long-term project which reqires wel…" at bounding box center [353, 155] width 169 height 184
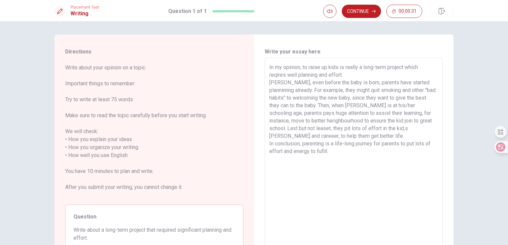
click at [302, 144] on textarea "In my opinion, to raise up kids is really a long-term project which reqires wel…" at bounding box center [353, 155] width 169 height 184
drag, startPoint x: 302, startPoint y: 144, endPoint x: 318, endPoint y: 142, distance: 16.7
click at [318, 142] on textarea "In my opinion, to raise up kids is really a long-term project which reqires wel…" at bounding box center [353, 155] width 169 height 184
click at [329, 152] on textarea "In my opinion, to raise up kids is really a long-term project which reqires wel…" at bounding box center [353, 155] width 169 height 184
drag, startPoint x: 327, startPoint y: 76, endPoint x: 340, endPoint y: 74, distance: 13.4
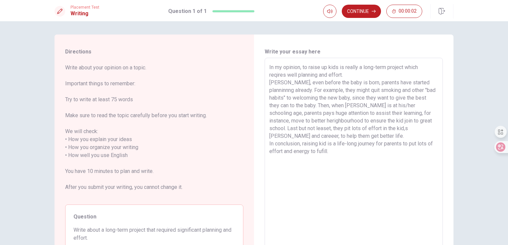
click at [340, 74] on textarea "In my opinion, to raise up kids is really a long-term project which reqires wel…" at bounding box center [353, 155] width 169 height 184
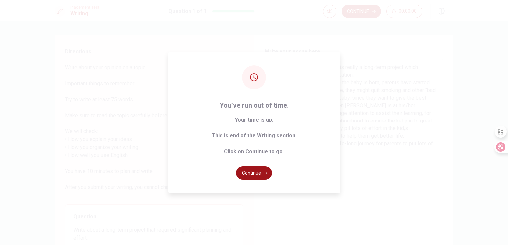
click at [266, 172] on icon "button" at bounding box center [266, 173] width 4 height 2
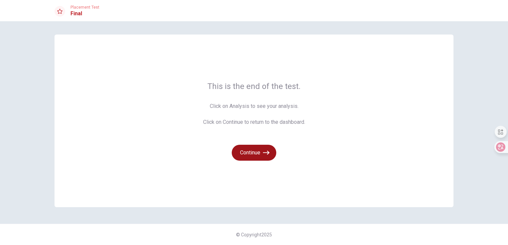
click at [261, 155] on button "Continue" at bounding box center [254, 153] width 45 height 16
